Goal: Task Accomplishment & Management: Manage account settings

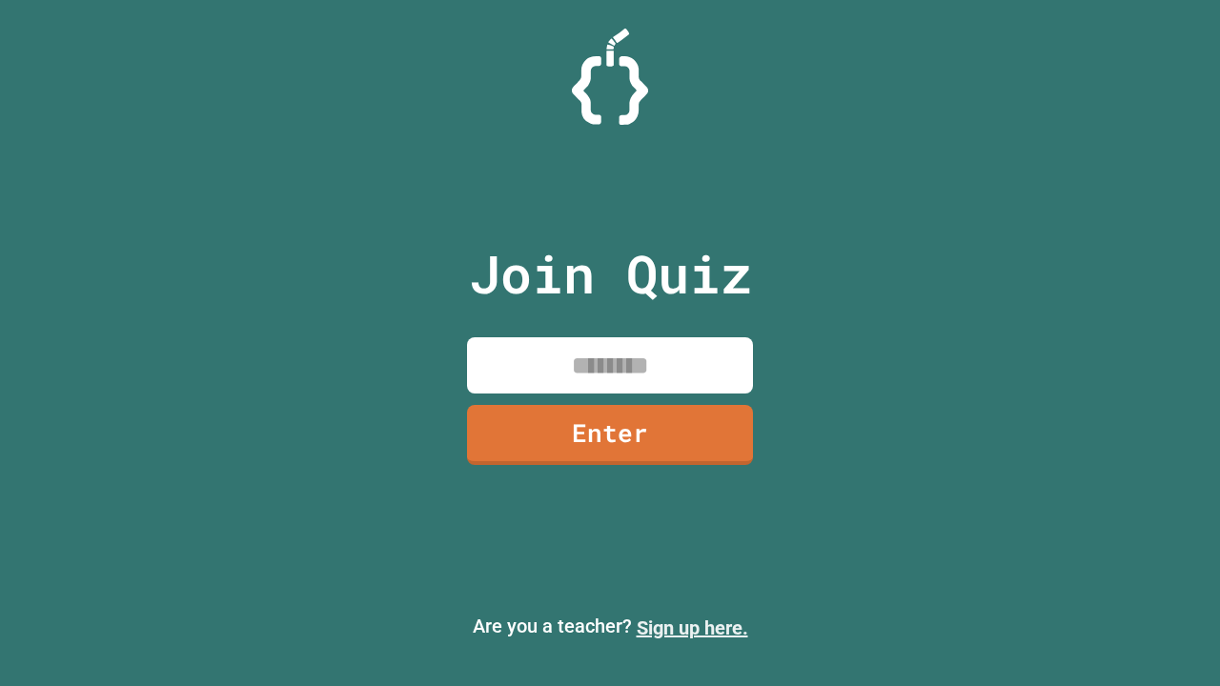
click at [692, 628] on link "Sign up here." at bounding box center [692, 628] width 111 height 23
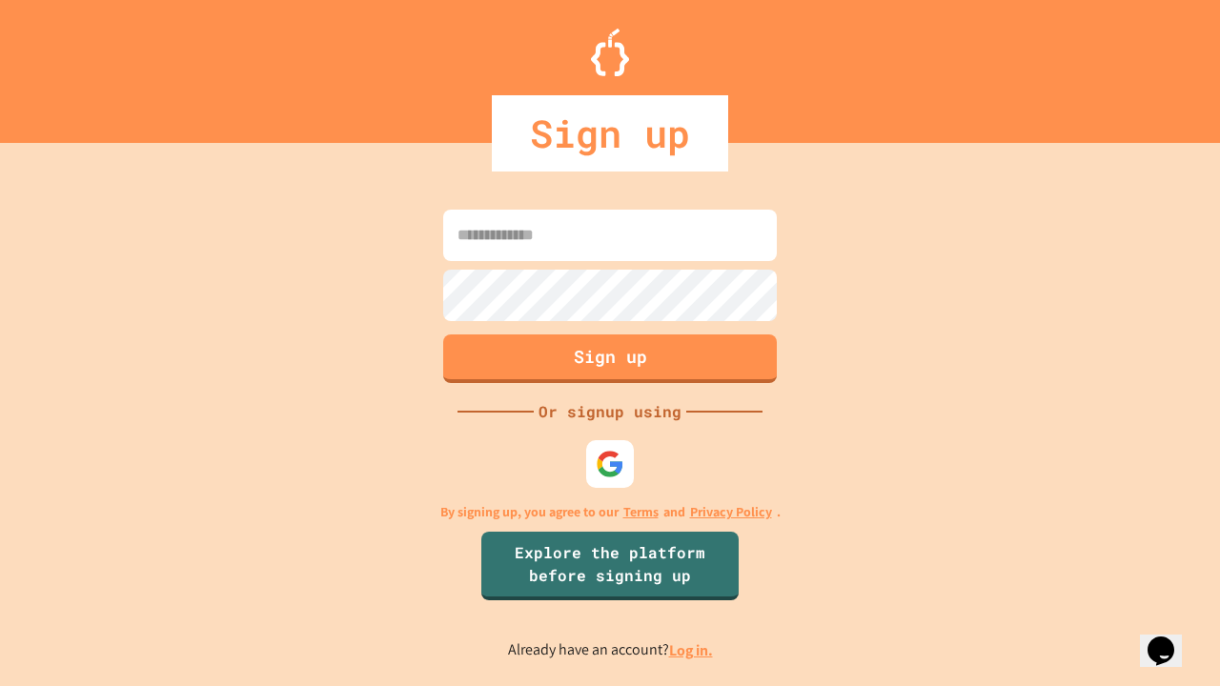
click at [692, 650] on link "Log in." at bounding box center [691, 650] width 44 height 20
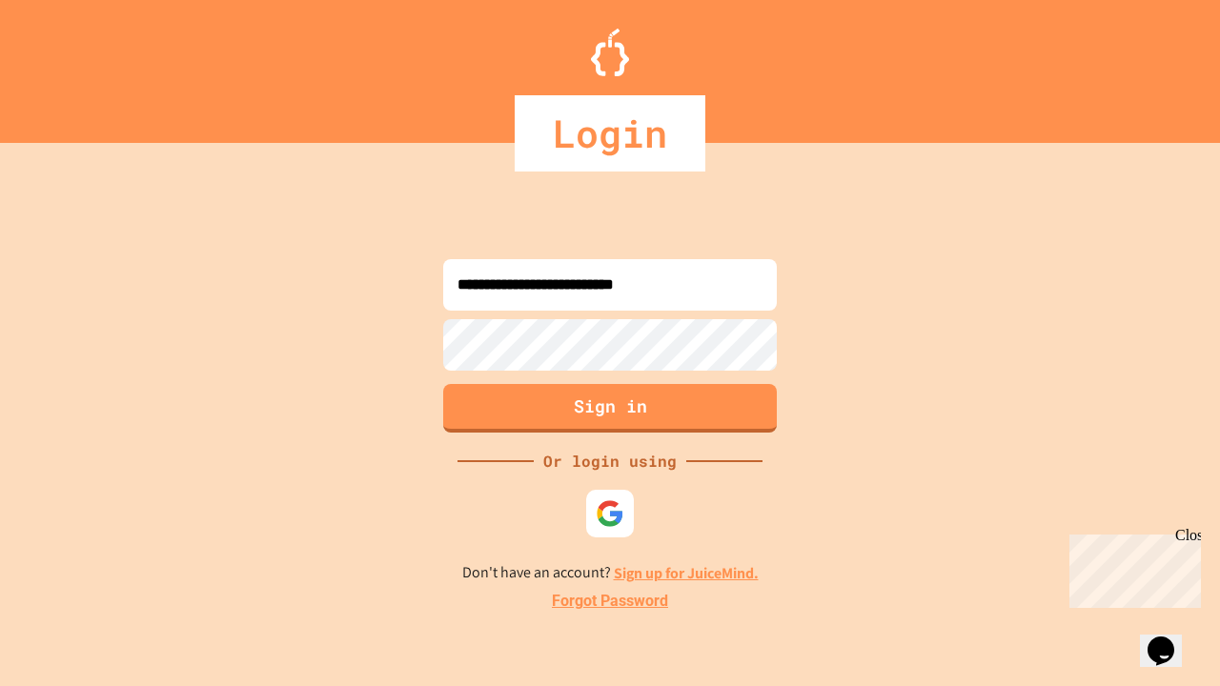
type input "**********"
